Goal: Use online tool/utility: Utilize a website feature to perform a specific function

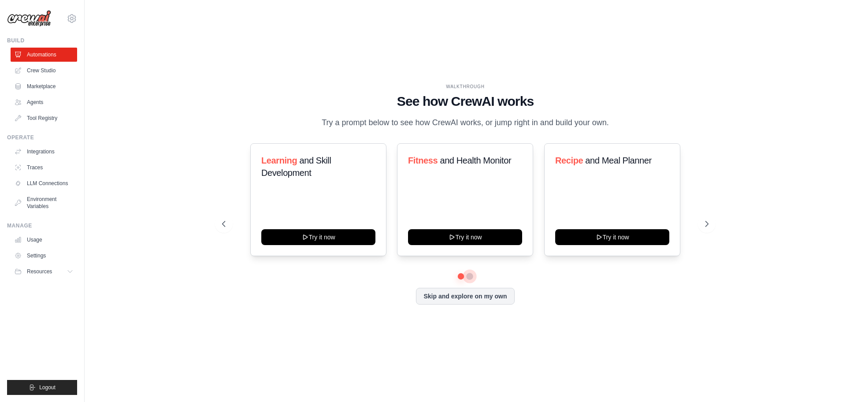
click at [471, 280] on button at bounding box center [469, 276] width 7 height 7
click at [459, 279] on button at bounding box center [461, 276] width 6 height 6
click at [312, 241] on button "Try it now" at bounding box center [318, 236] width 114 height 16
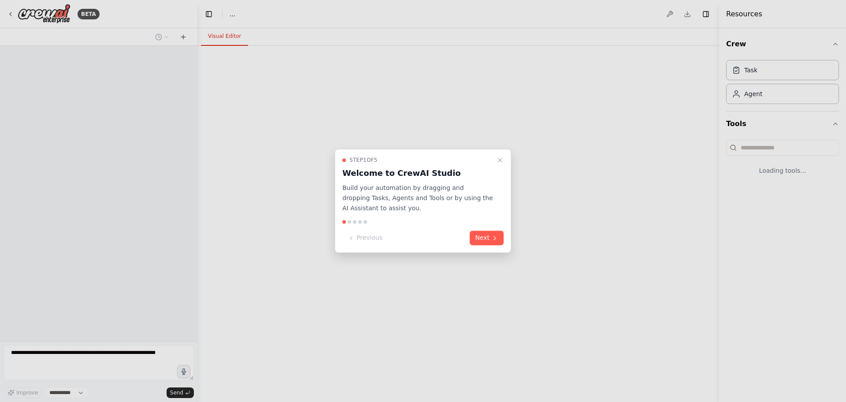
select select "****"
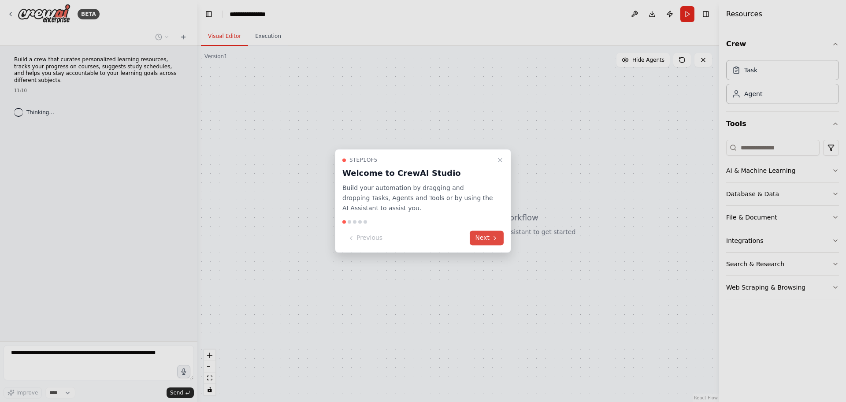
click at [486, 238] on button "Next" at bounding box center [487, 238] width 34 height 15
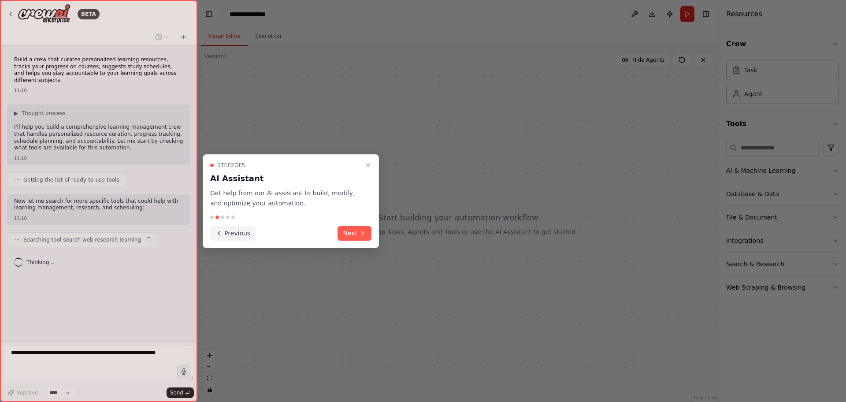
click at [231, 235] on button "Previous" at bounding box center [232, 233] width 45 height 15
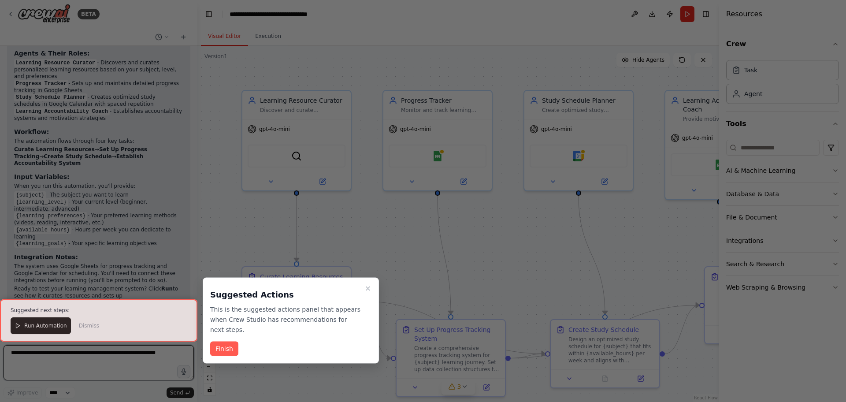
scroll to position [725, 0]
click at [226, 347] on button "Finish" at bounding box center [224, 349] width 28 height 15
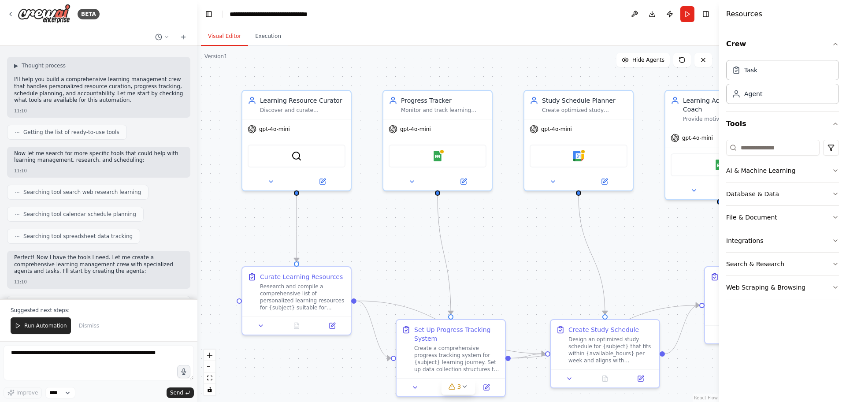
scroll to position [0, 0]
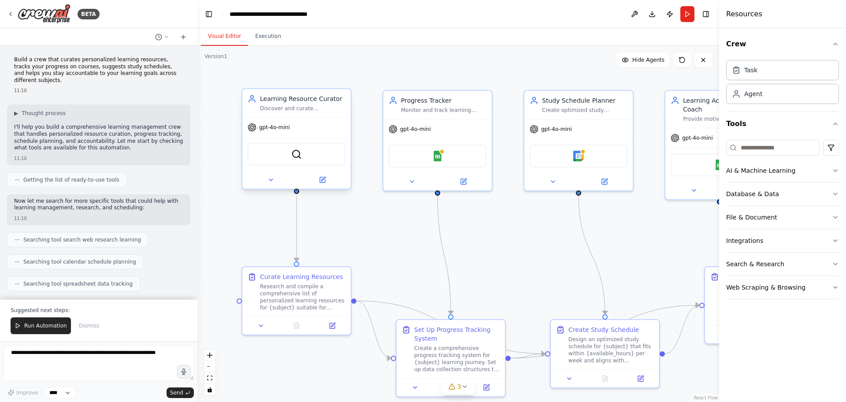
click at [287, 101] on div "Learning Resource Curator" at bounding box center [303, 98] width 86 height 9
click at [268, 39] on button "Execution" at bounding box center [268, 36] width 40 height 19
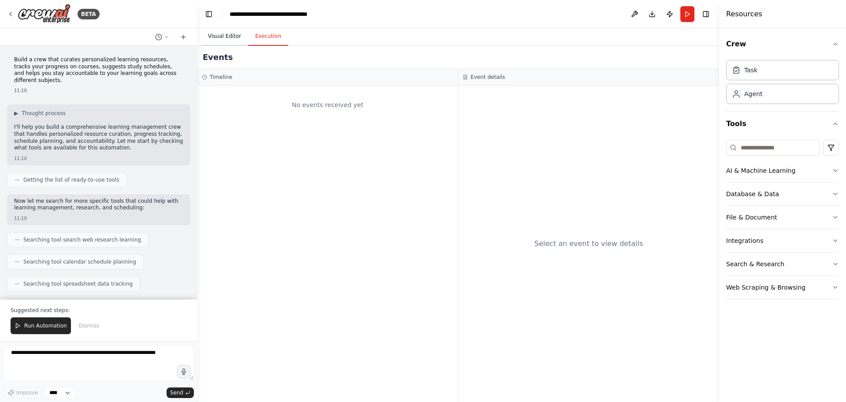
click at [223, 37] on button "Visual Editor" at bounding box center [224, 36] width 47 height 19
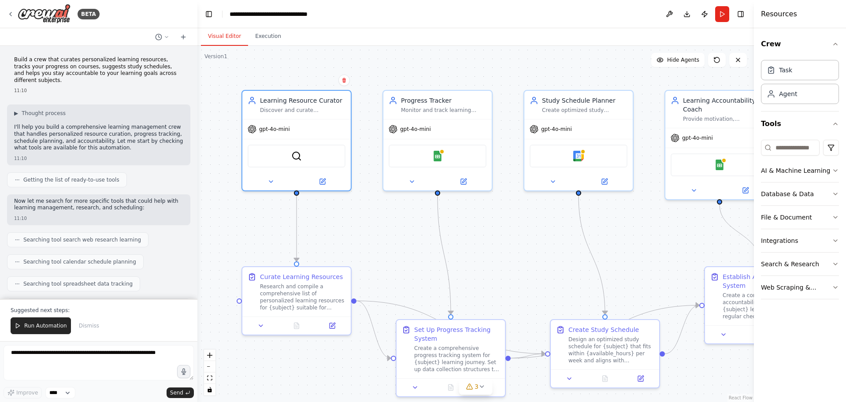
drag, startPoint x: 721, startPoint y: 77, endPoint x: 754, endPoint y: 80, distance: 33.6
click at [754, 80] on div at bounding box center [756, 201] width 4 height 402
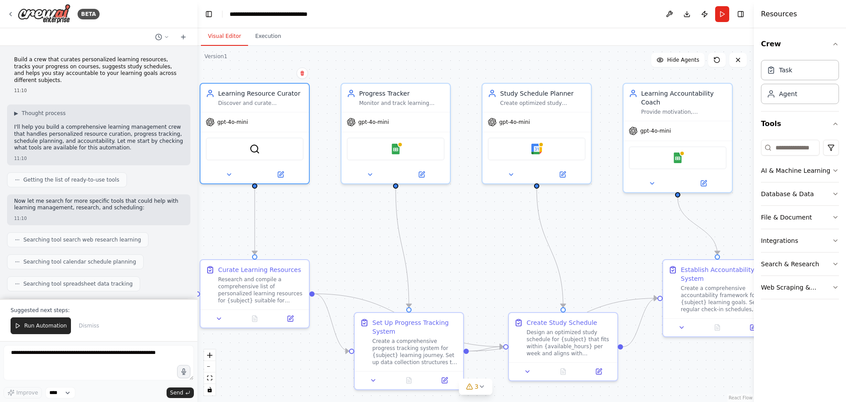
drag, startPoint x: 641, startPoint y: 231, endPoint x: 600, endPoint y: 224, distance: 42.5
click at [600, 224] on div ".deletable-edge-delete-btn { width: 20px; height: 20px; border: 0px solid #ffff…" at bounding box center [475, 224] width 557 height 356
click at [17, 110] on span "▶" at bounding box center [16, 113] width 4 height 7
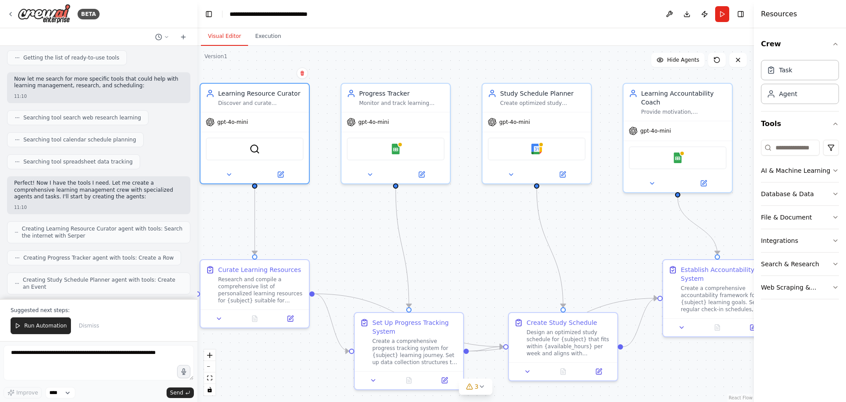
scroll to position [277, 0]
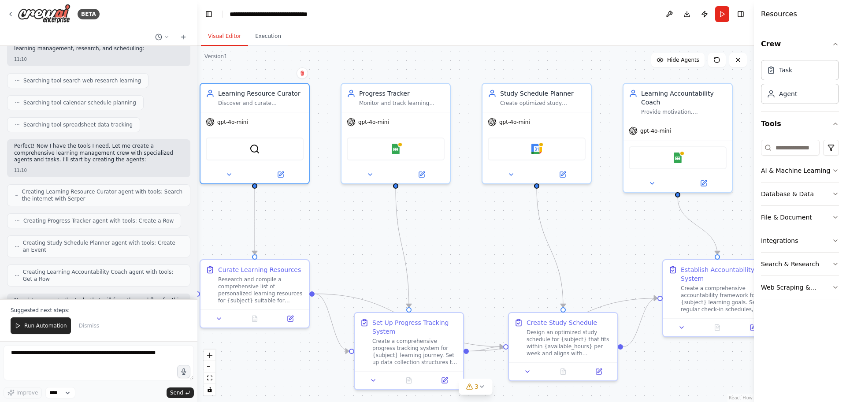
click at [118, 188] on span "Creating Learning Resource Curator agent with tools: Search the internet with S…" at bounding box center [102, 195] width 161 height 14
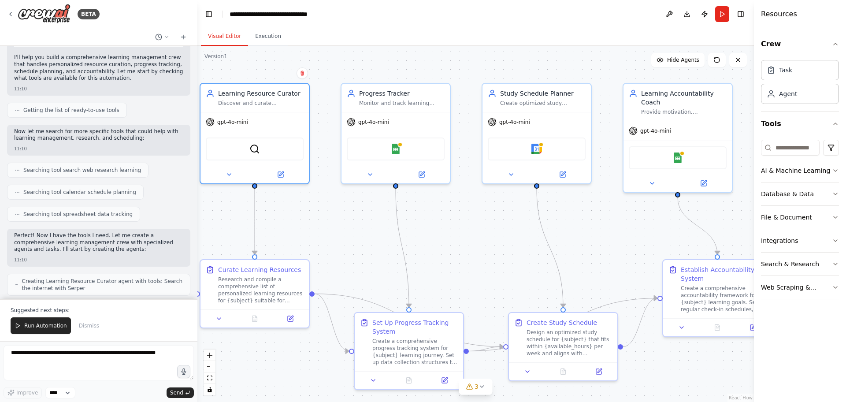
scroll to position [190, 0]
click at [282, 174] on icon at bounding box center [280, 172] width 5 height 5
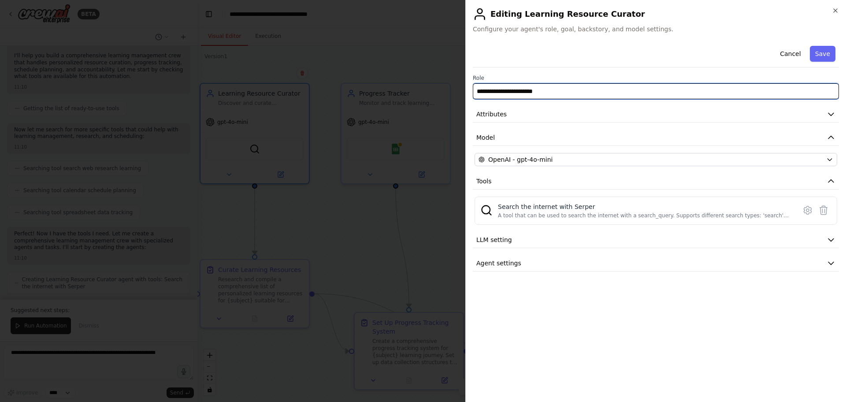
click at [562, 92] on input "**********" at bounding box center [656, 91] width 366 height 16
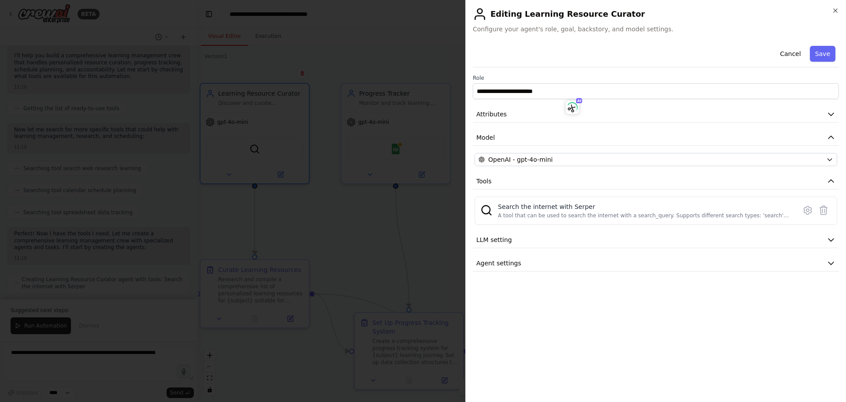
click at [536, 292] on div "**********" at bounding box center [656, 218] width 366 height 353
click at [835, 10] on icon "button" at bounding box center [835, 10] width 7 height 7
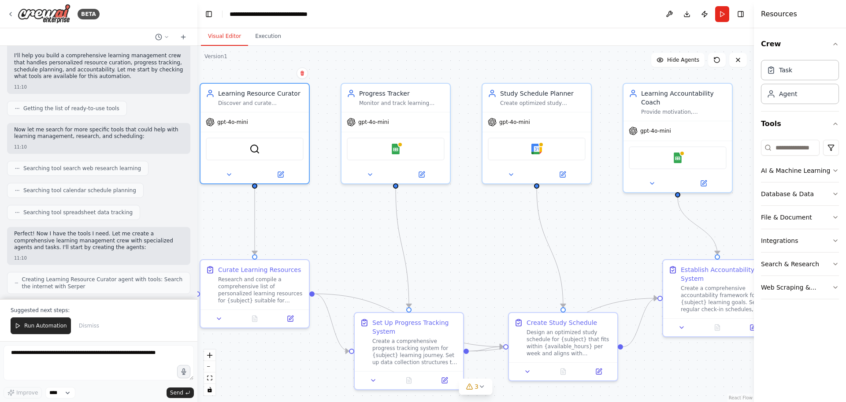
click at [320, 216] on div ".deletable-edge-delete-btn { width: 20px; height: 20px; border: 0px solid #ffff…" at bounding box center [475, 224] width 557 height 356
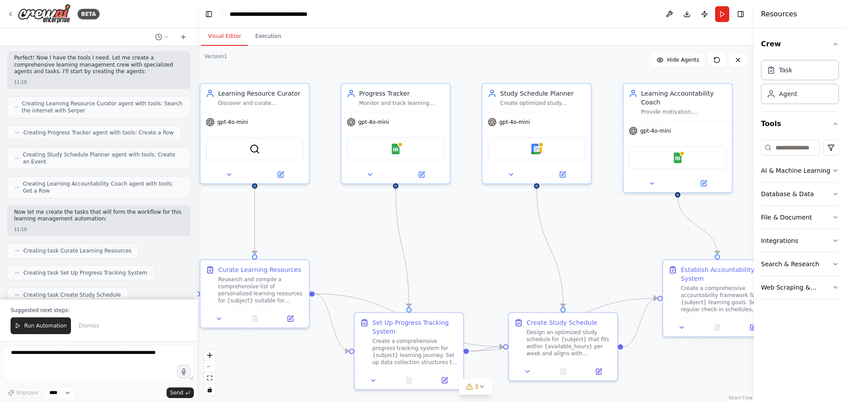
scroll to position [369, 0]
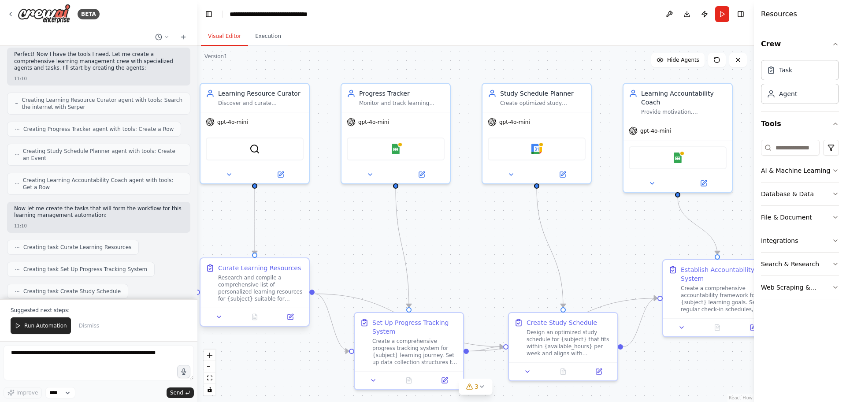
click at [244, 266] on div "Curate Learning Resources" at bounding box center [259, 268] width 83 height 9
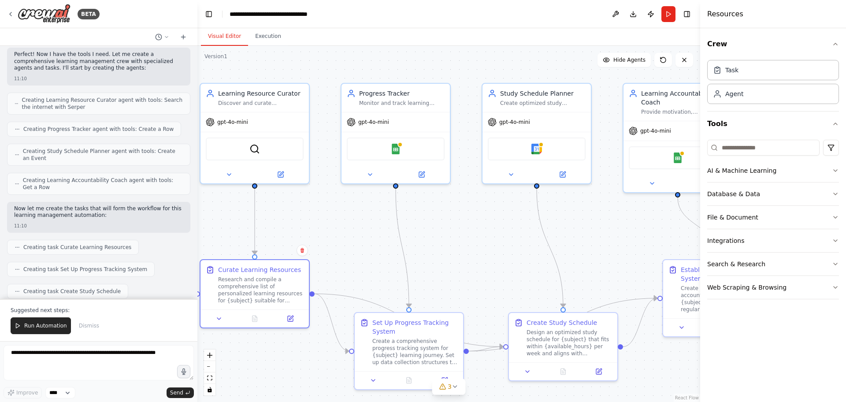
drag, startPoint x: 756, startPoint y: 124, endPoint x: 700, endPoint y: 121, distance: 55.2
click at [700, 121] on div at bounding box center [702, 201] width 4 height 402
click at [209, 369] on button "zoom out" at bounding box center [209, 366] width 11 height 11
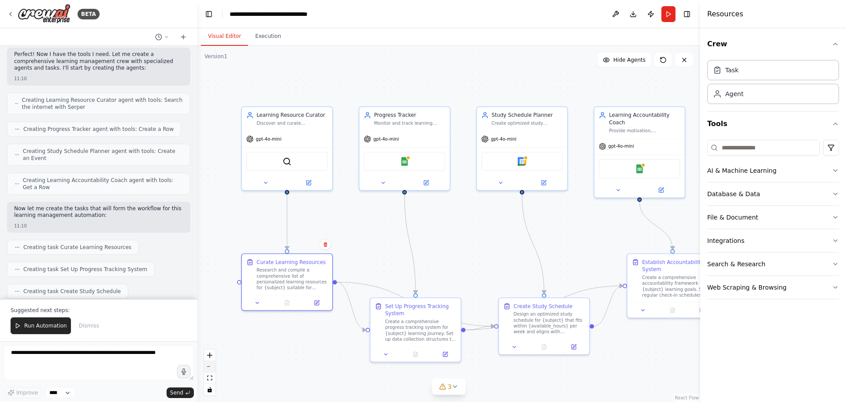
click at [209, 369] on button "zoom out" at bounding box center [209, 366] width 11 height 11
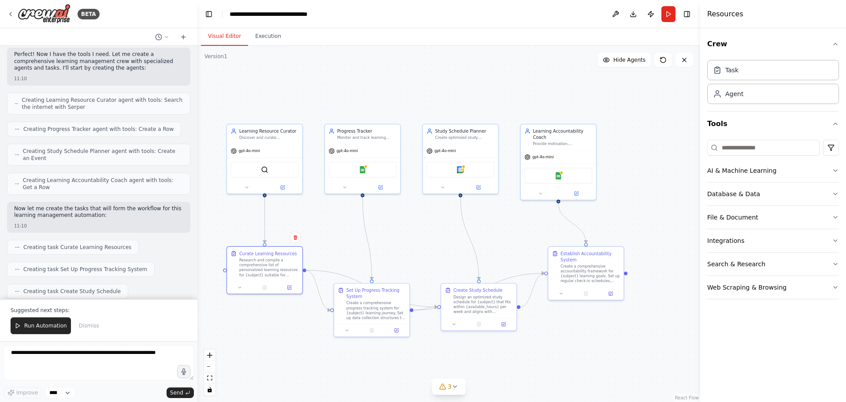
drag, startPoint x: 261, startPoint y: 223, endPoint x: 212, endPoint y: 220, distance: 49.0
click at [212, 220] on div ".deletable-edge-delete-btn { width: 20px; height: 20px; border: 0px solid #ffff…" at bounding box center [448, 224] width 503 height 356
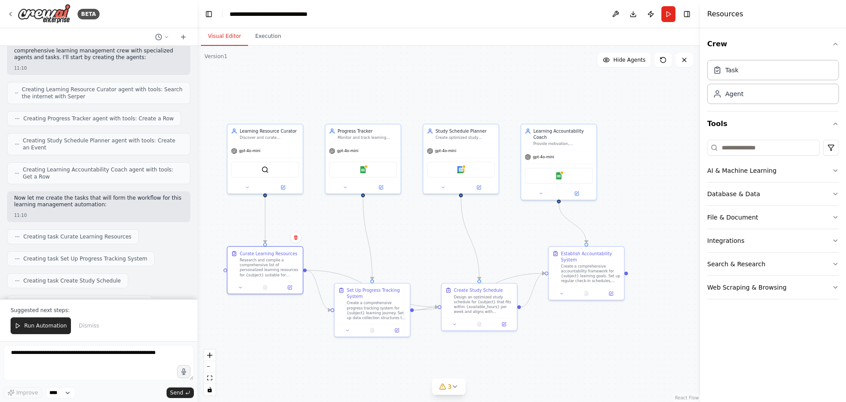
scroll to position [386, 0]
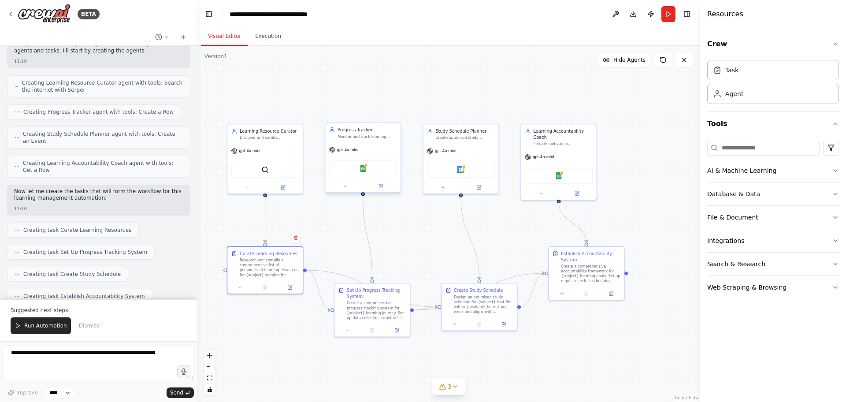
click at [369, 137] on div "Monitor and track learning progress for {subject} courses, maintaining detailed…" at bounding box center [368, 136] width 60 height 5
click at [382, 186] on icon at bounding box center [381, 186] width 4 height 4
